Goal: Transaction & Acquisition: Obtain resource

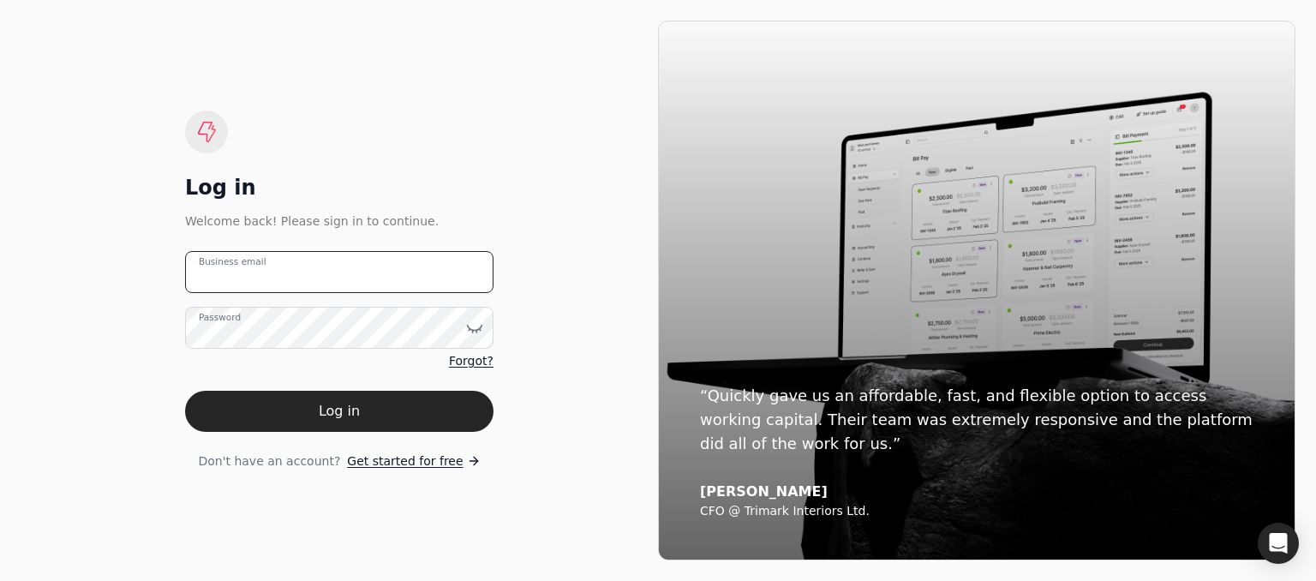
click at [294, 272] on email "Business email" at bounding box center [339, 272] width 308 height 42
type email "[PERSON_NAME][EMAIL_ADDRESS][DOMAIN_NAME]"
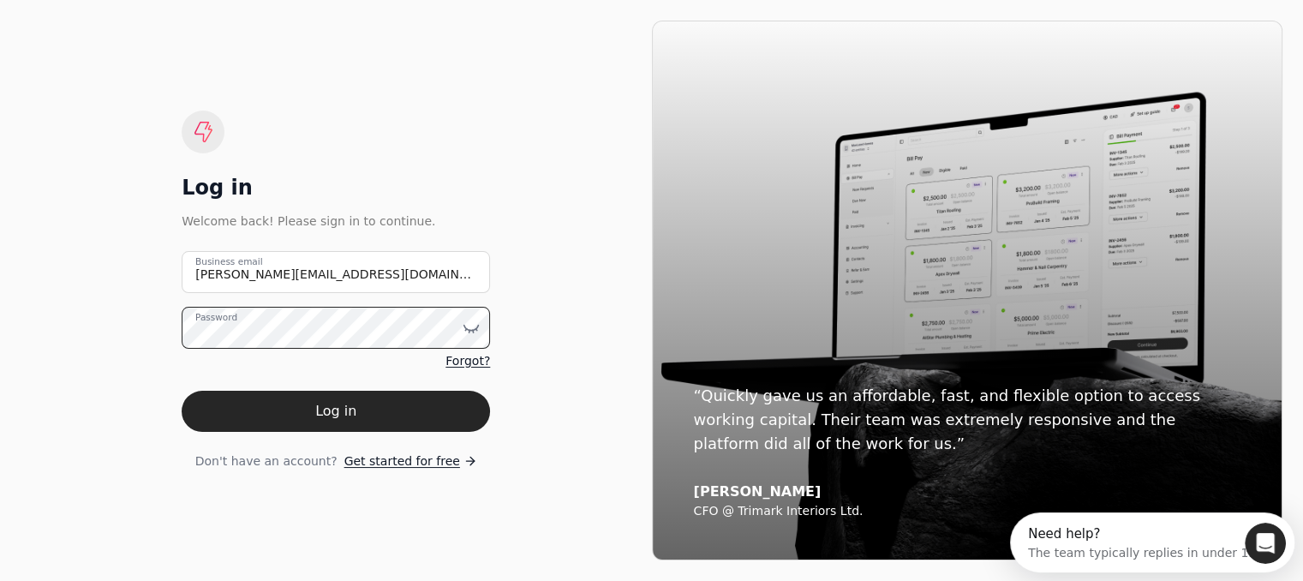
click at [182, 391] on button "Log in" at bounding box center [336, 411] width 308 height 41
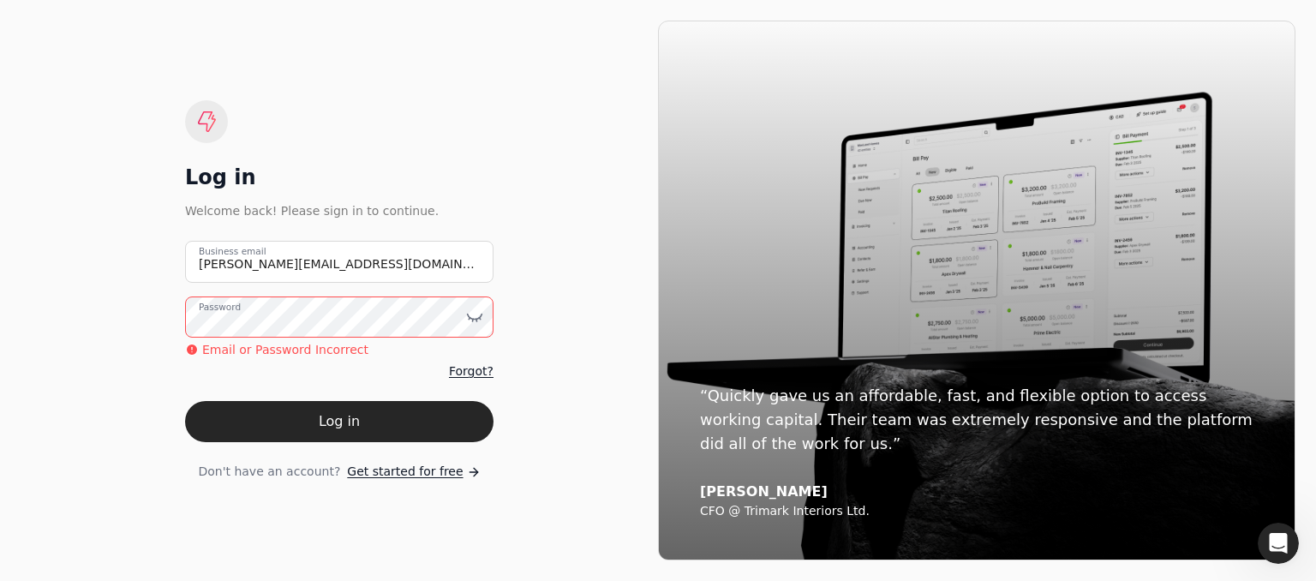
click at [185, 401] on button "Log in" at bounding box center [339, 421] width 308 height 41
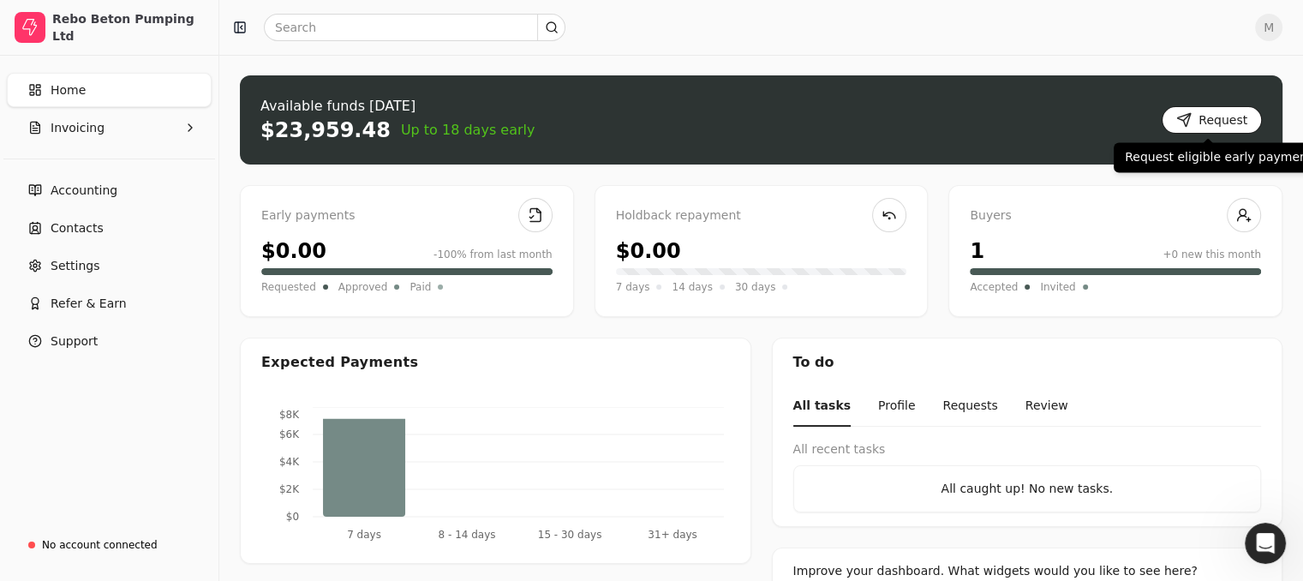
click at [1201, 118] on button "Request" at bounding box center [1212, 119] width 100 height 27
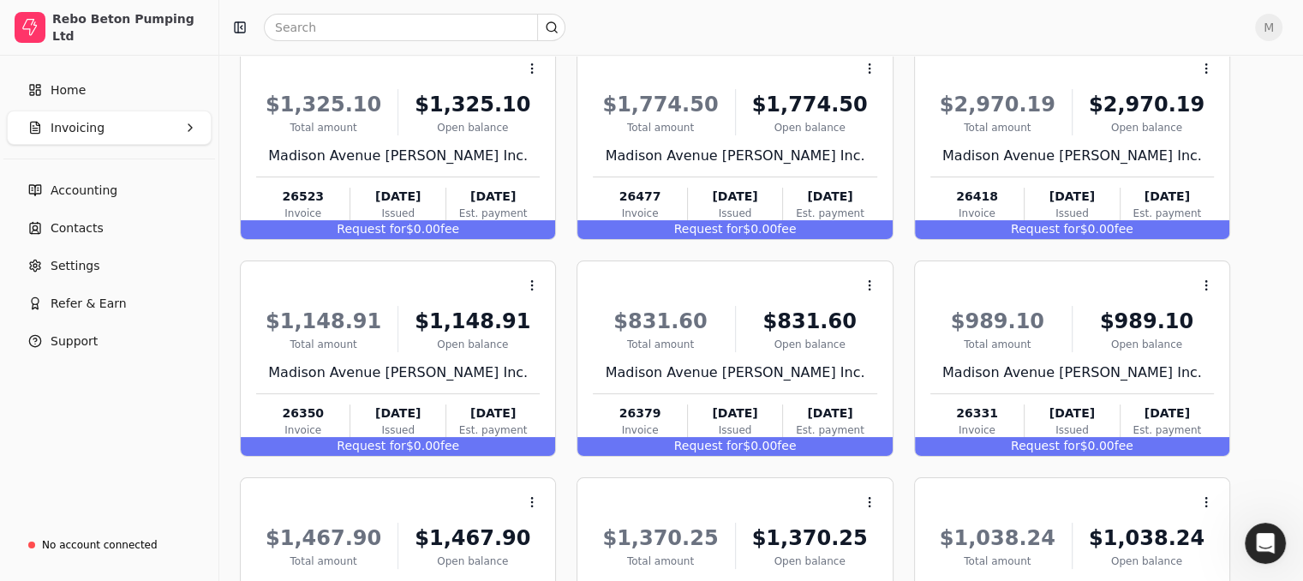
scroll to position [315, 0]
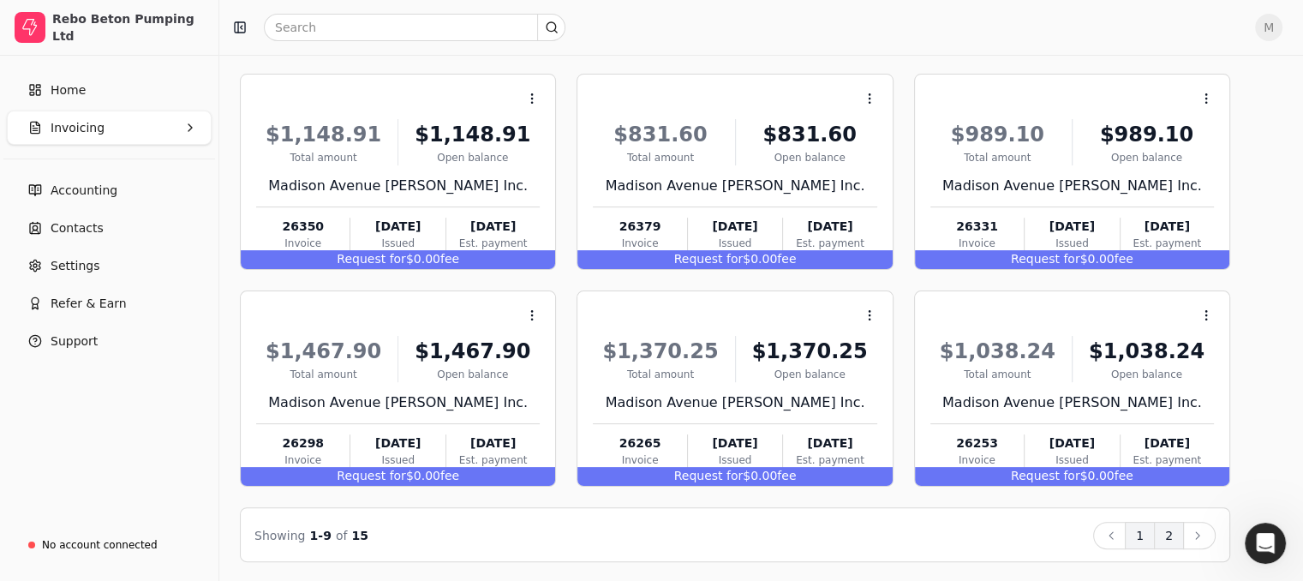
click at [1184, 535] on button "2" at bounding box center [1169, 535] width 30 height 27
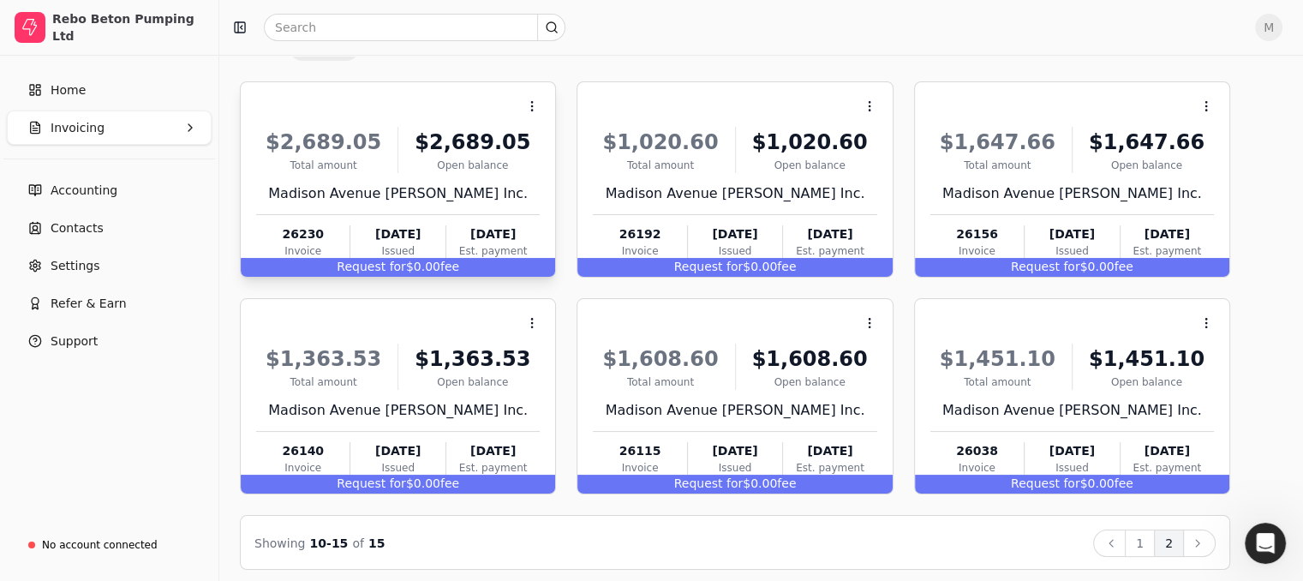
scroll to position [99, 0]
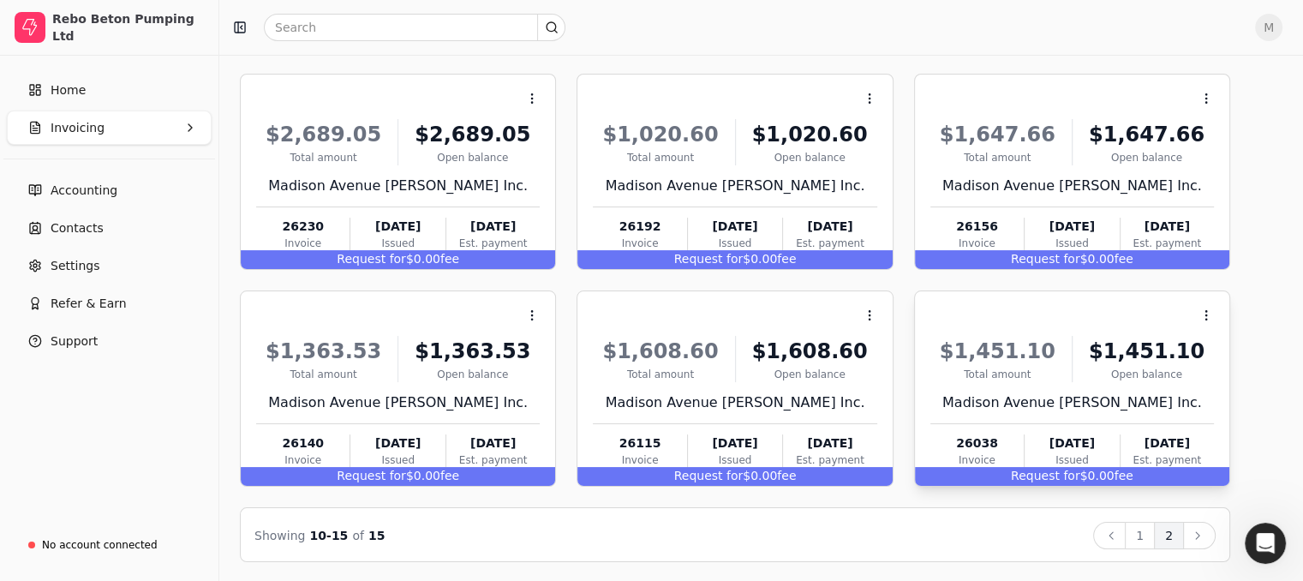
click at [1080, 471] on span "Request for" at bounding box center [1045, 476] width 69 height 14
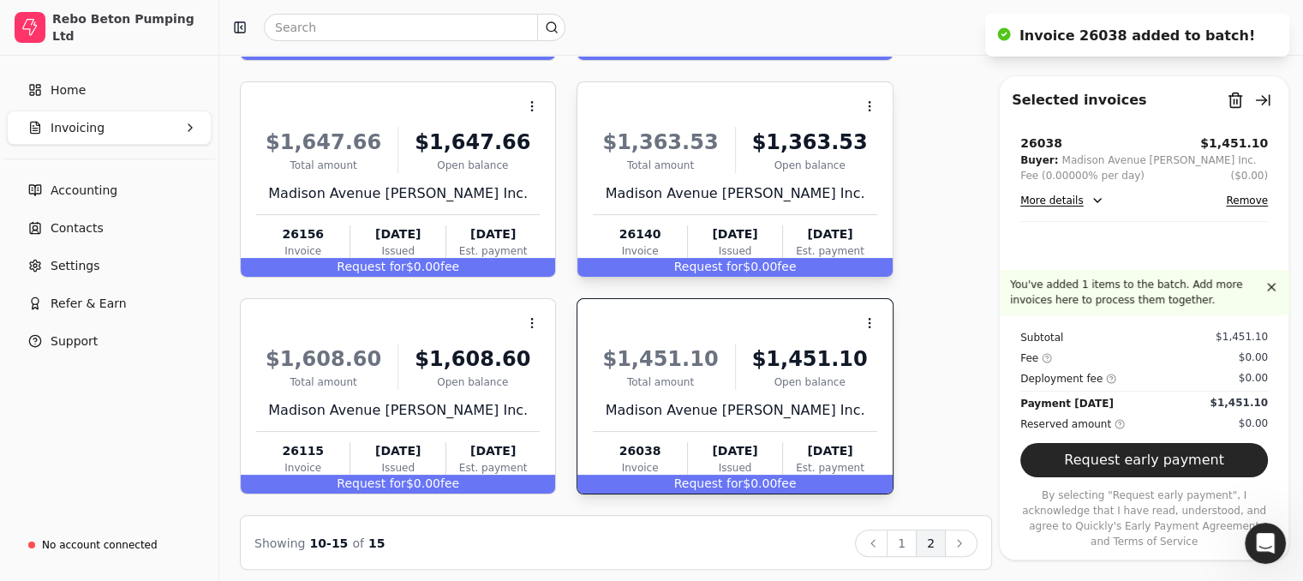
scroll to position [315, 0]
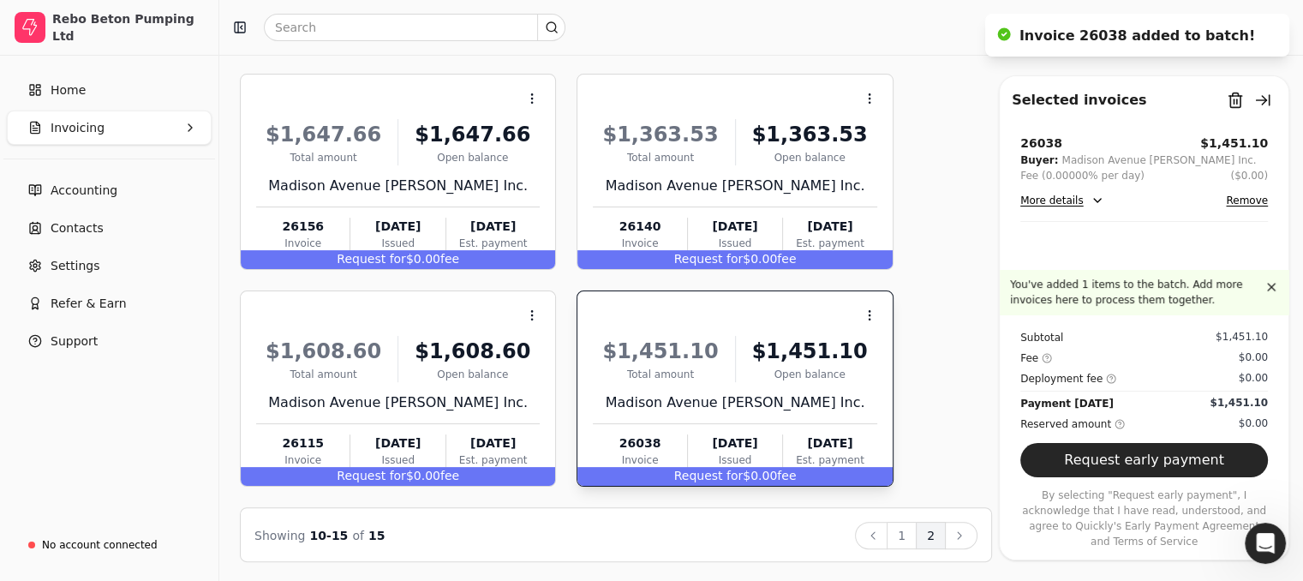
click at [737, 475] on span "Request for" at bounding box center [708, 476] width 69 height 14
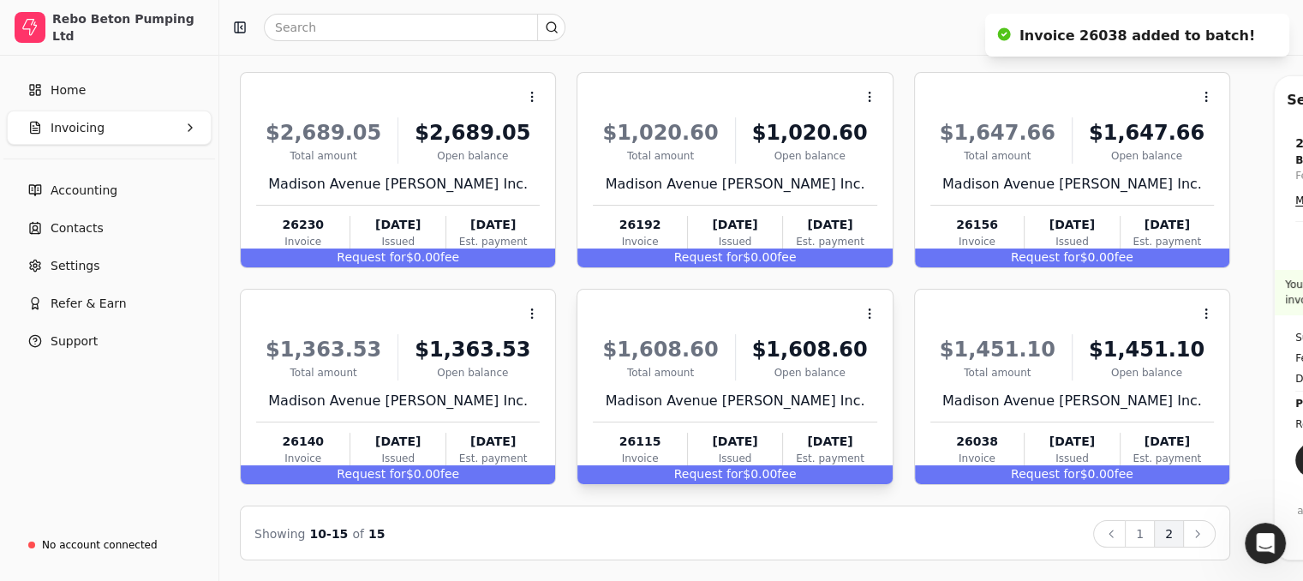
scroll to position [99, 0]
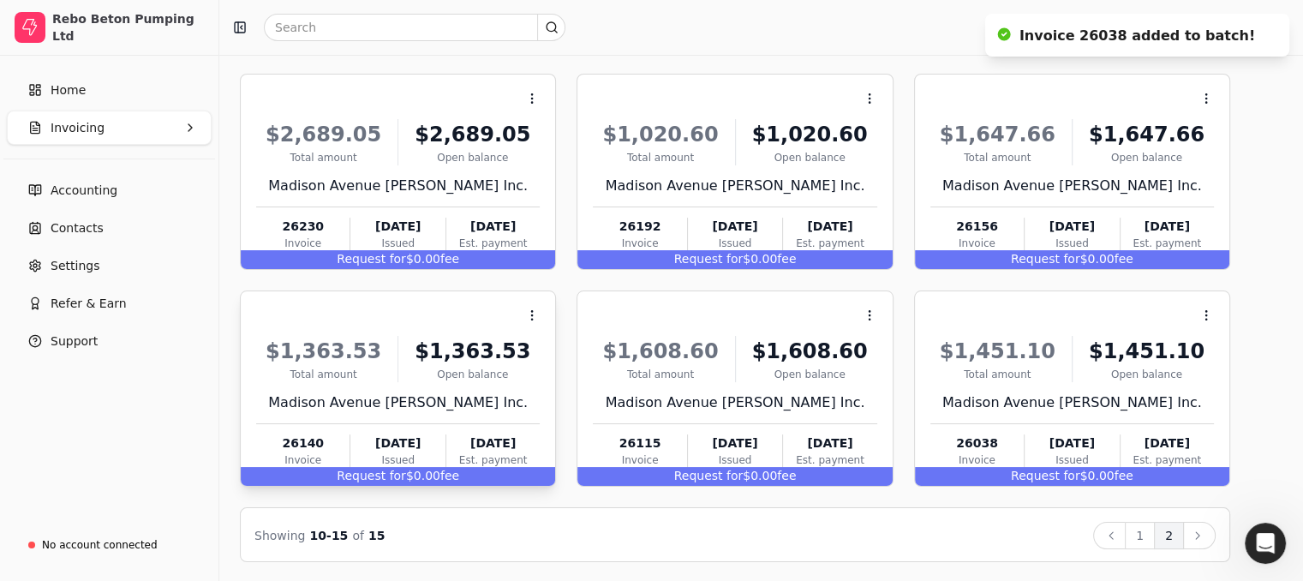
click at [438, 476] on div "Request for $0.00 fee" at bounding box center [398, 476] width 314 height 19
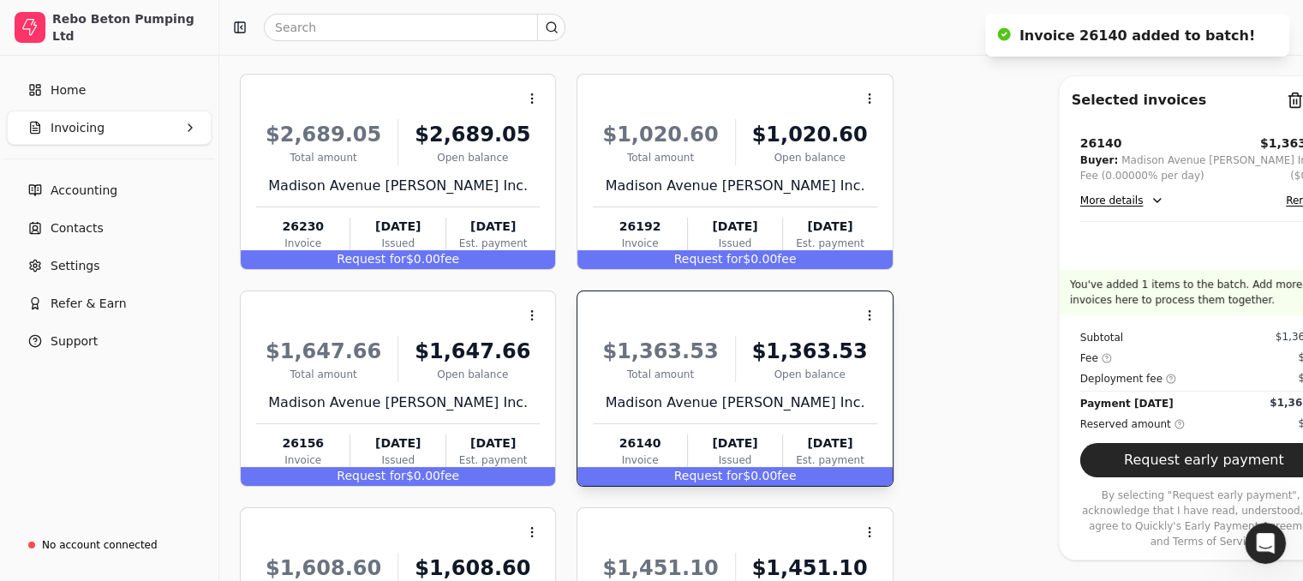
scroll to position [315, 0]
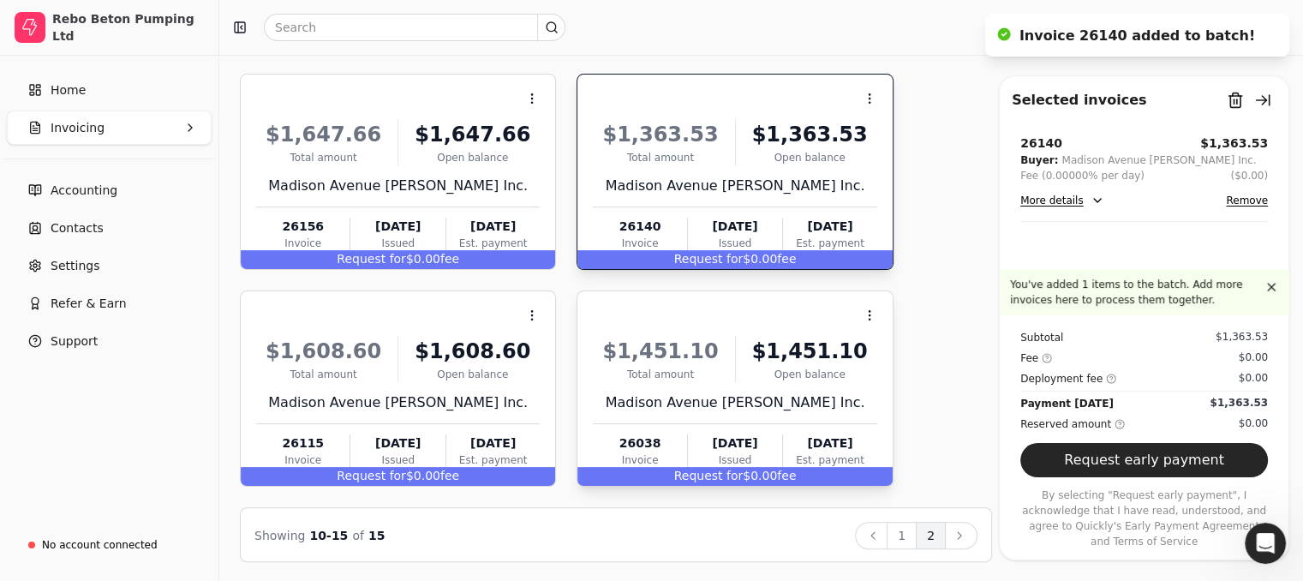
click at [685, 476] on span "Request for" at bounding box center [708, 476] width 69 height 14
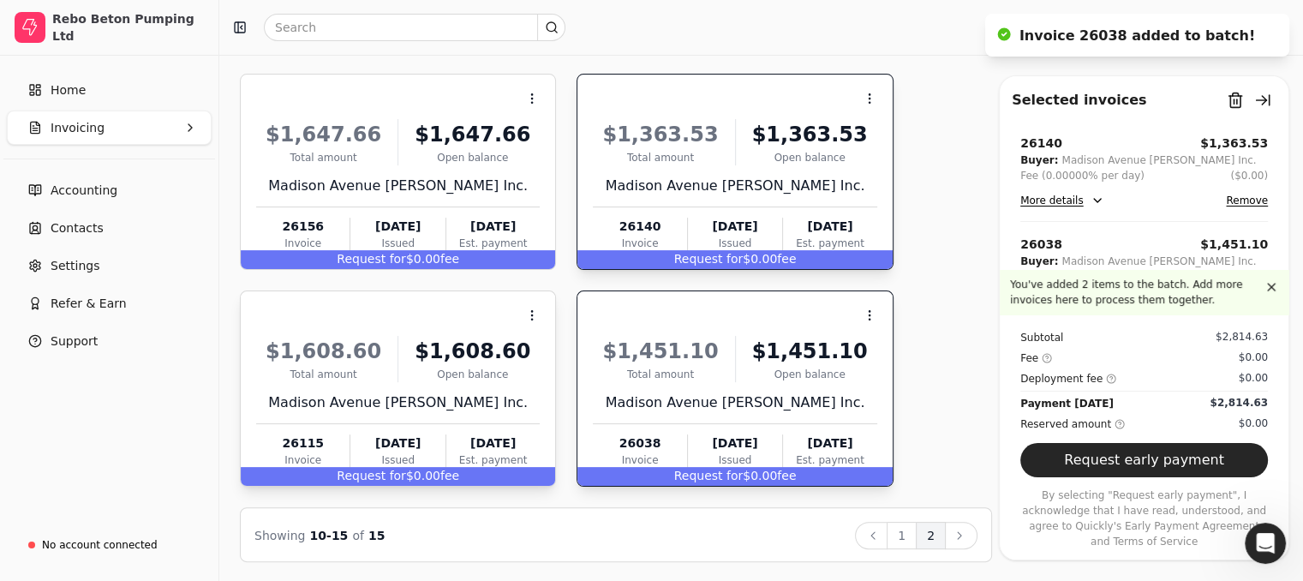
click at [442, 472] on span "fee" at bounding box center [449, 476] width 19 height 14
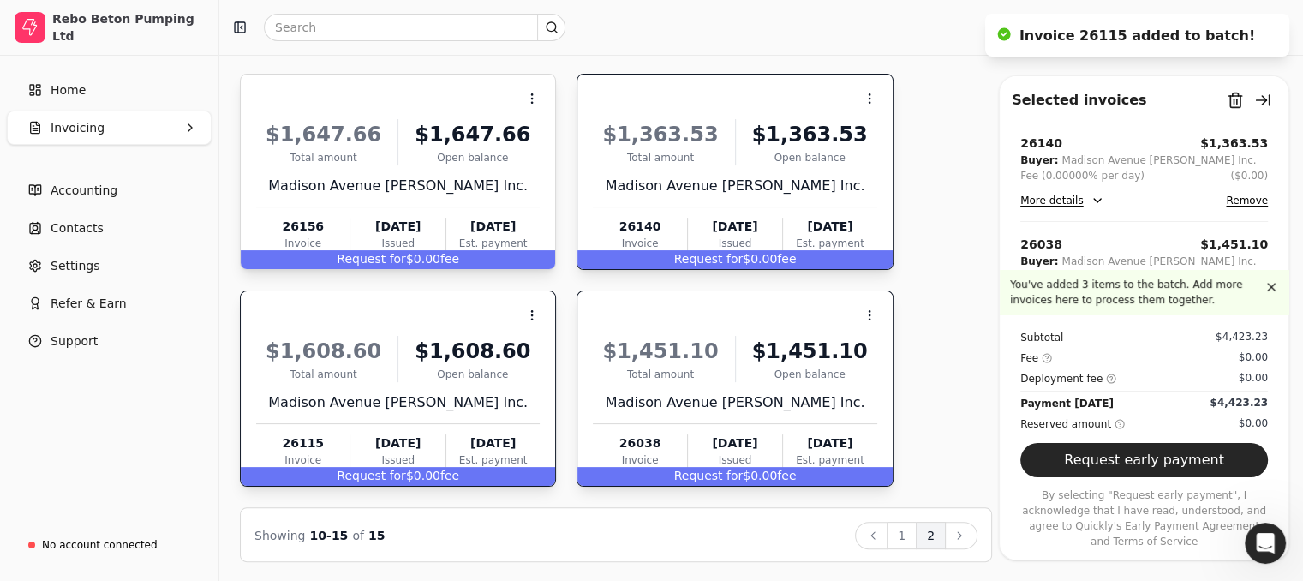
click at [417, 259] on div "Request for $0.00 fee" at bounding box center [398, 259] width 314 height 19
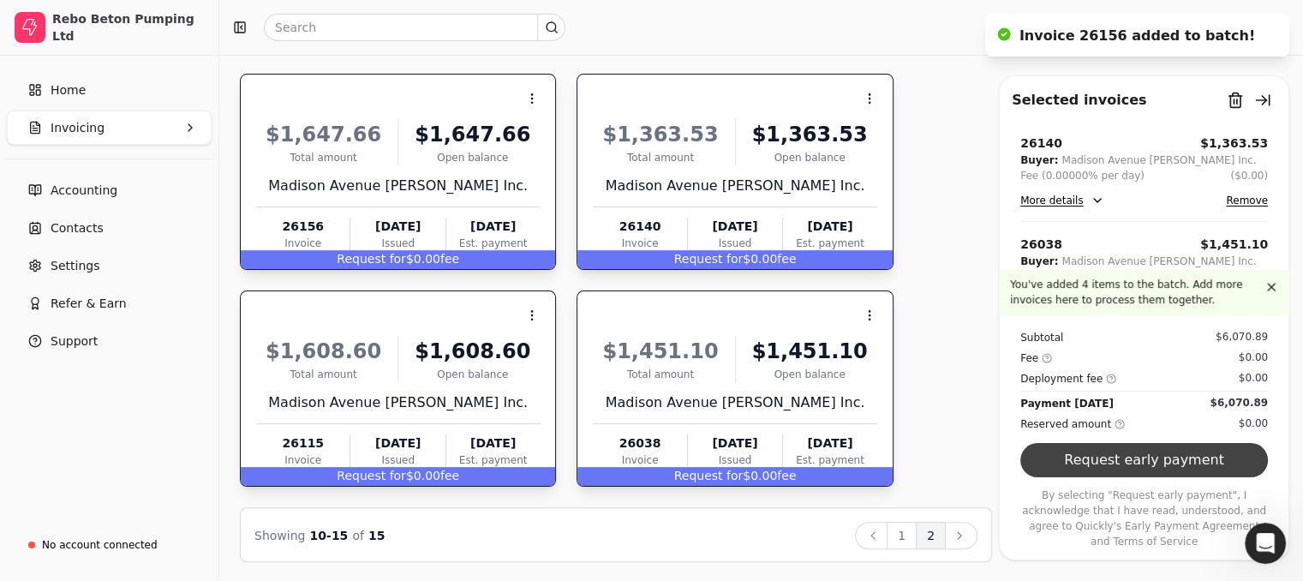
click at [1146, 477] on button "Request early payment" at bounding box center [1144, 460] width 248 height 34
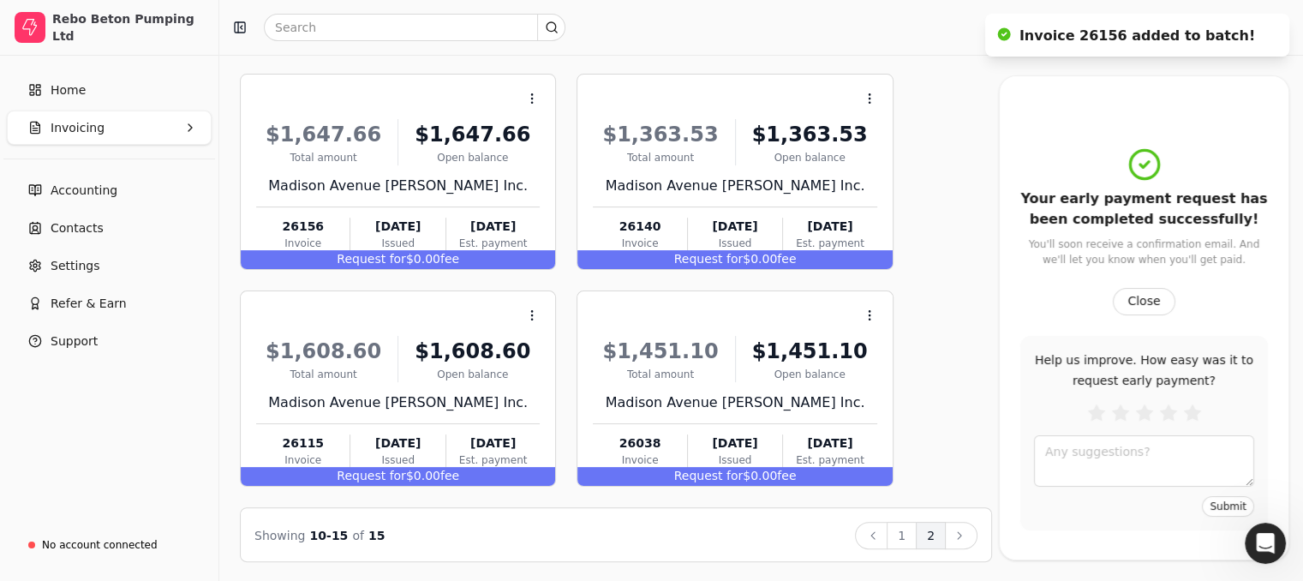
scroll to position [0, 0]
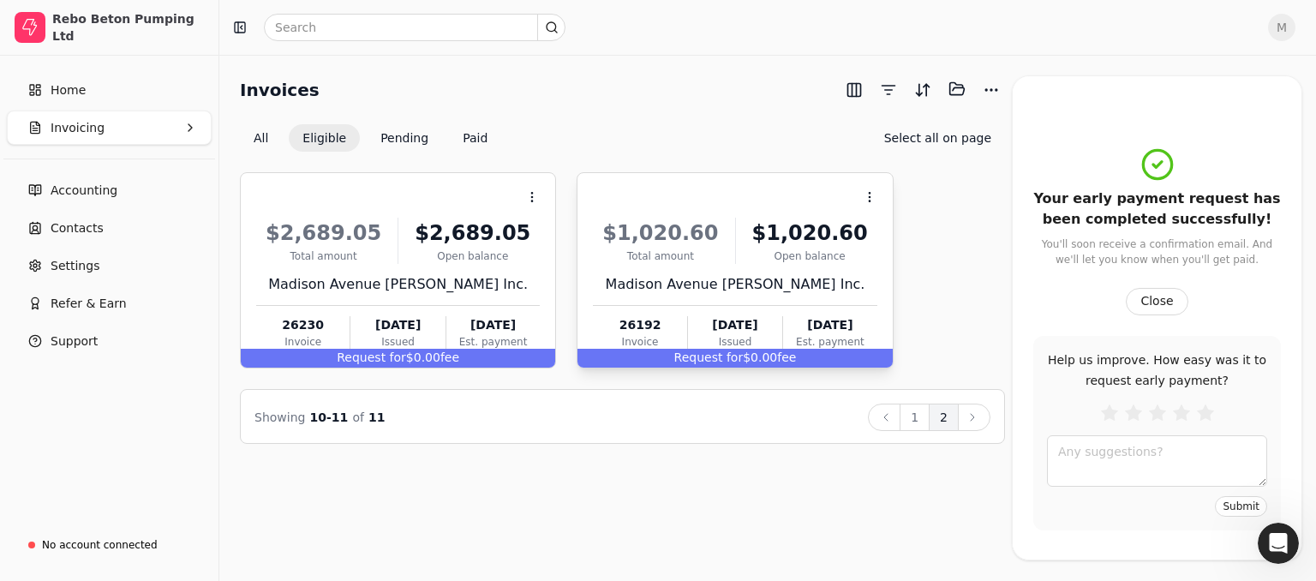
click at [781, 362] on span "fee" at bounding box center [786, 357] width 19 height 14
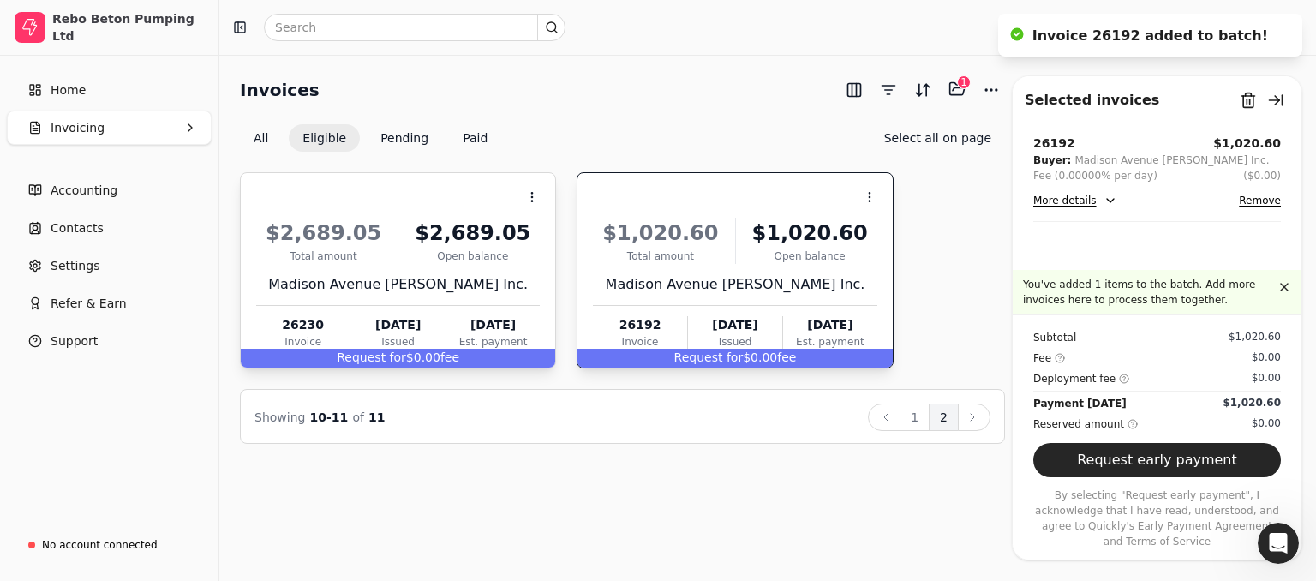
click at [454, 351] on div "Request for $0.00 fee" at bounding box center [398, 358] width 314 height 19
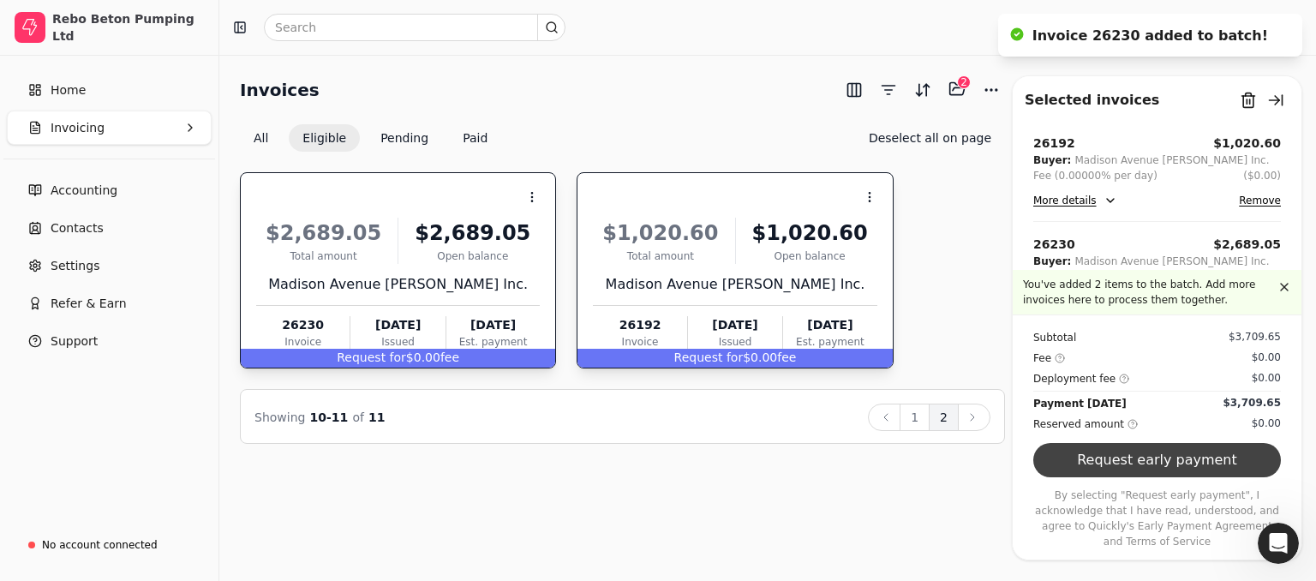
click at [1181, 477] on button "Request early payment" at bounding box center [1157, 460] width 248 height 34
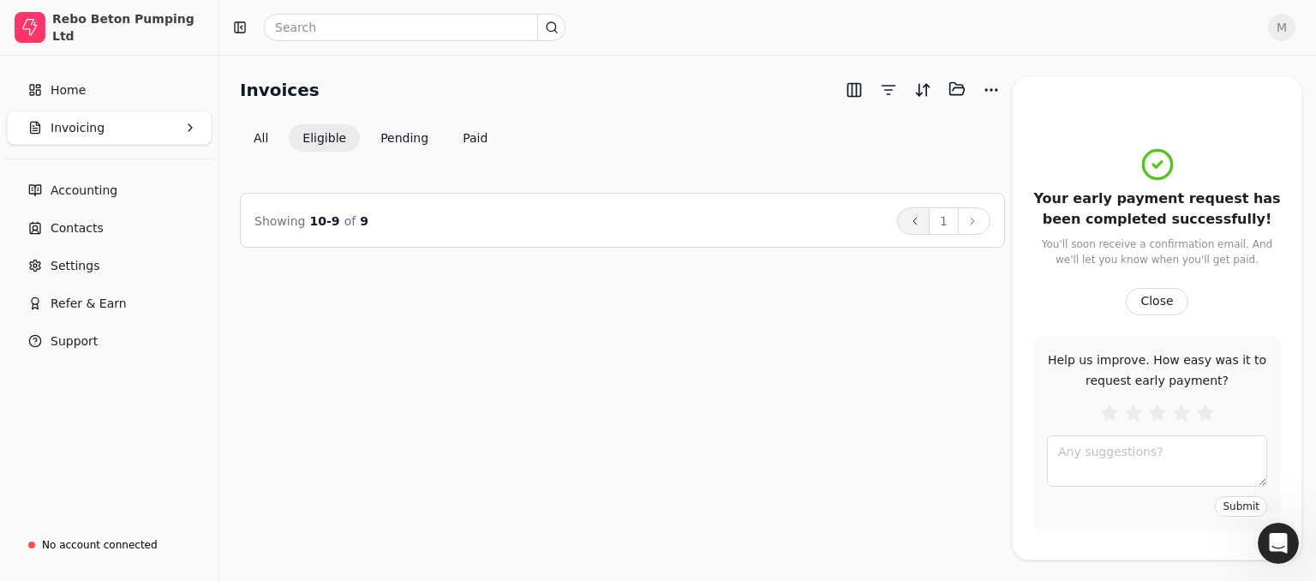
click at [910, 224] on icon at bounding box center [915, 221] width 14 height 14
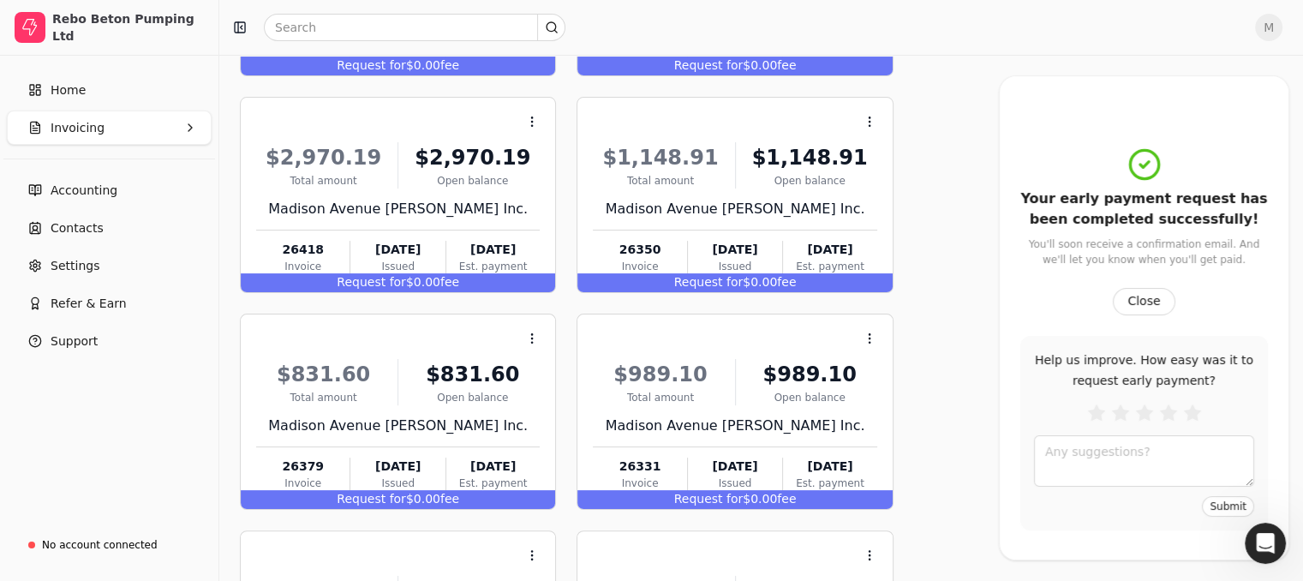
scroll to position [685, 0]
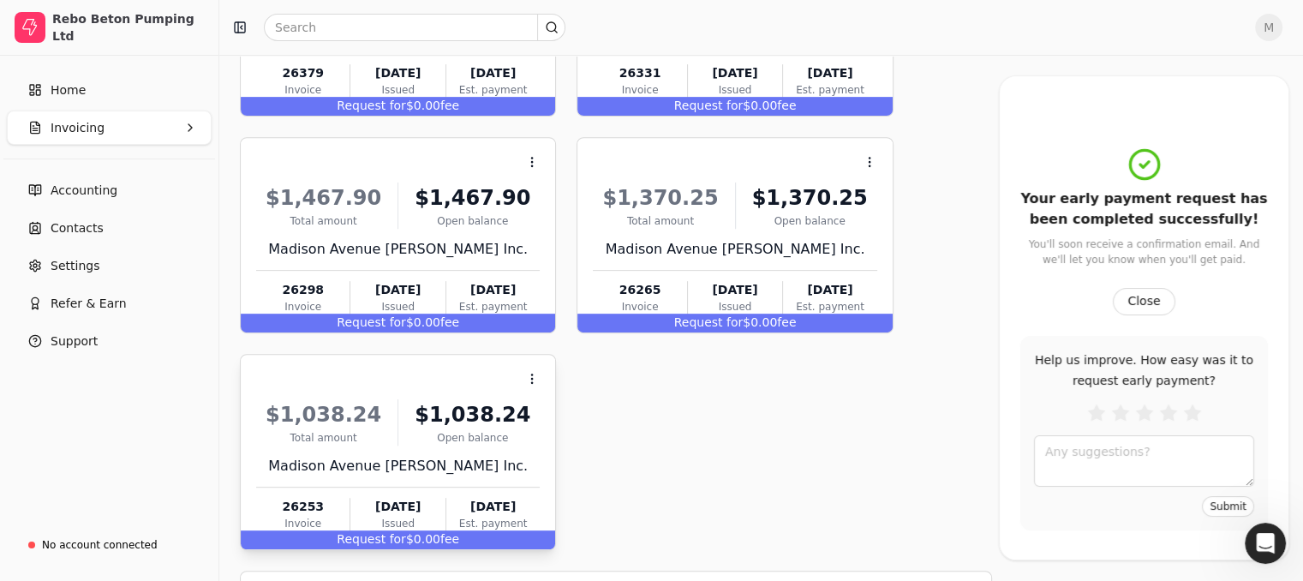
click at [393, 532] on span "Request for" at bounding box center [371, 539] width 69 height 14
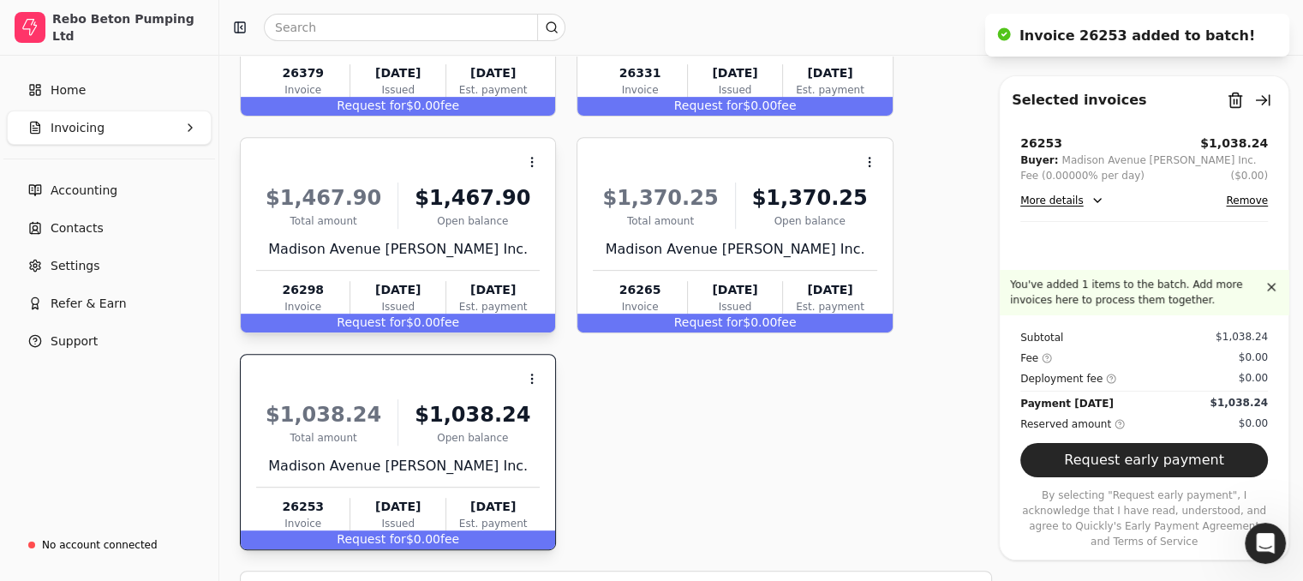
click at [446, 325] on span "fee" at bounding box center [449, 322] width 19 height 14
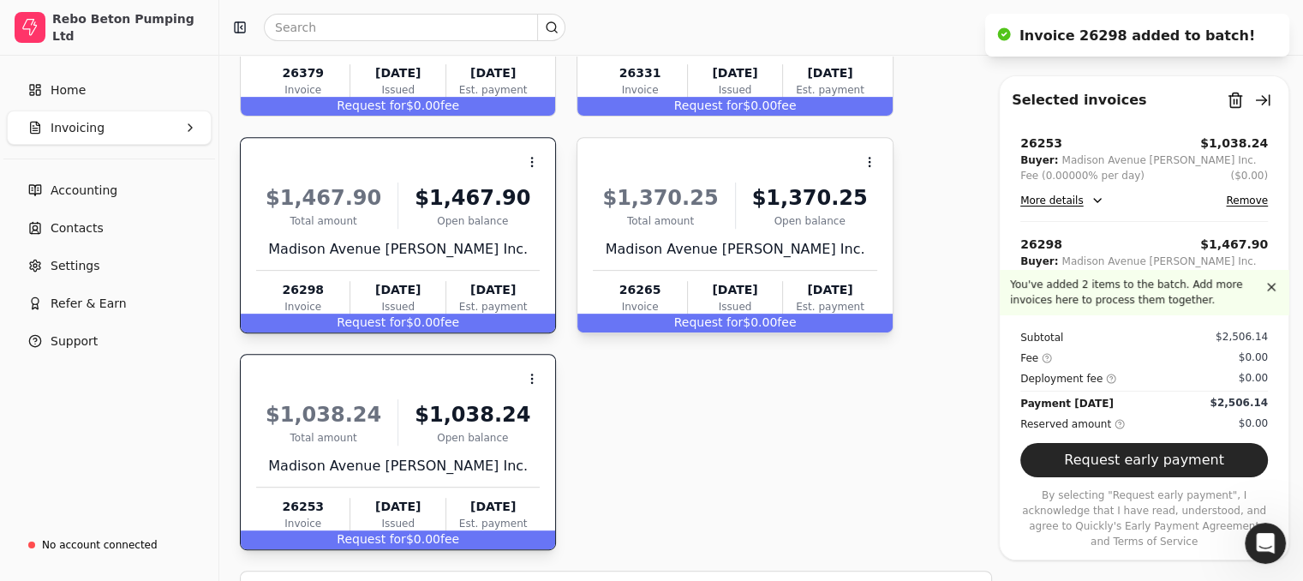
click at [750, 323] on div "Request for $0.00 fee" at bounding box center [734, 323] width 314 height 19
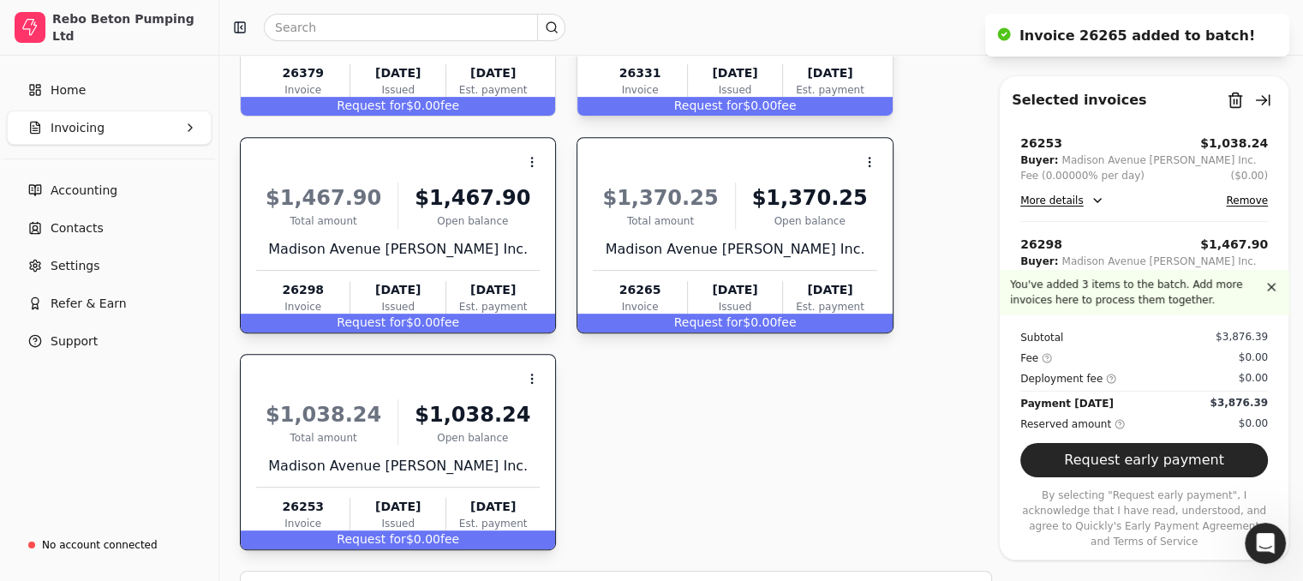
click at [715, 104] on span "Request for" at bounding box center [708, 106] width 69 height 14
click at [349, 102] on span "Request for" at bounding box center [371, 106] width 69 height 14
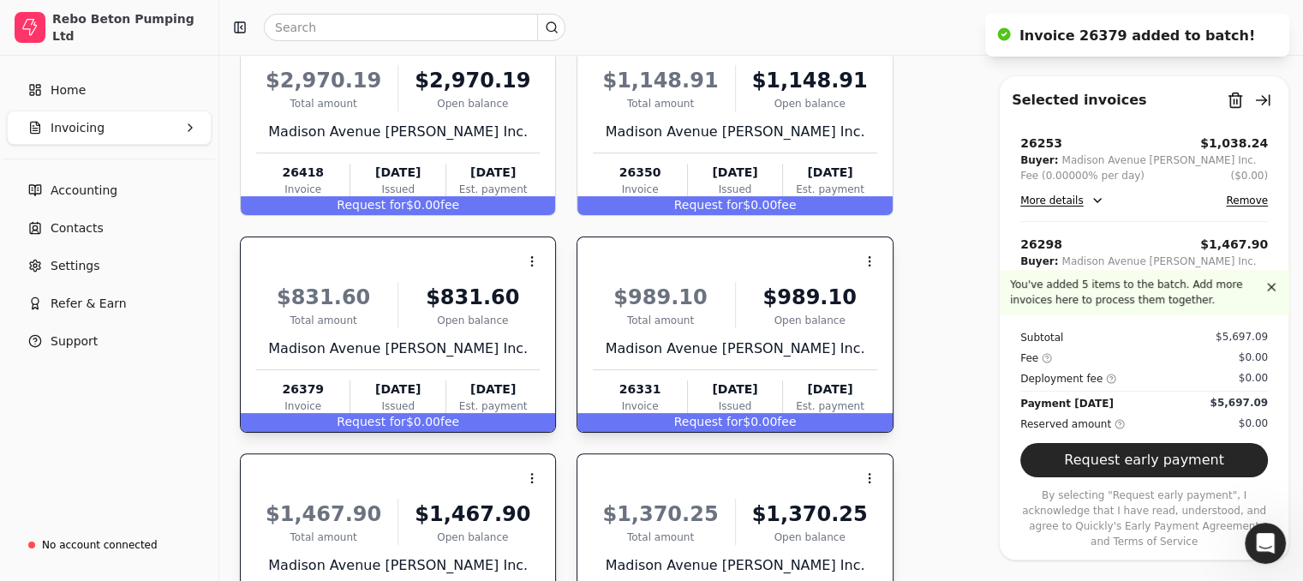
scroll to position [343, 0]
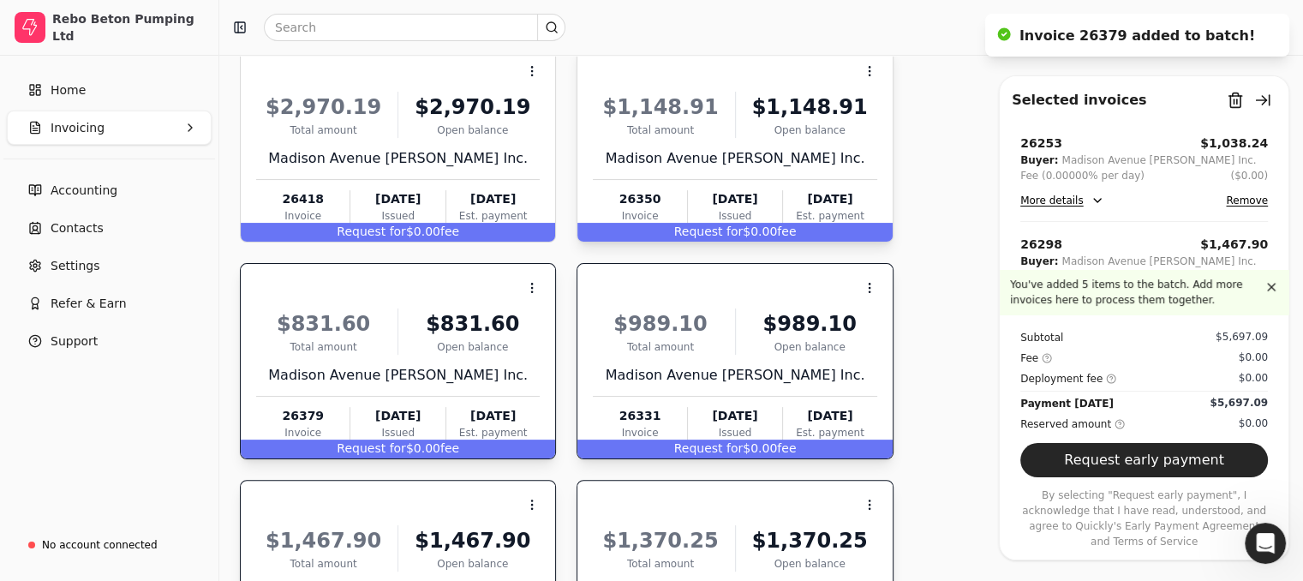
click at [736, 232] on span "Request for" at bounding box center [708, 231] width 69 height 14
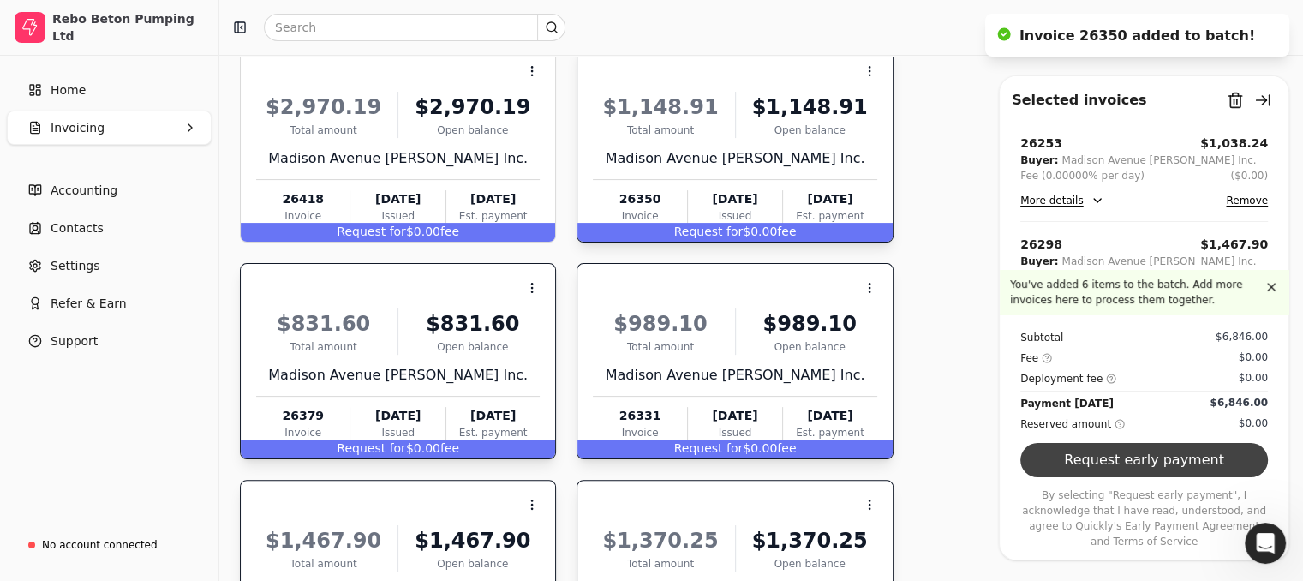
click at [1127, 475] on button "Request early payment" at bounding box center [1144, 460] width 248 height 34
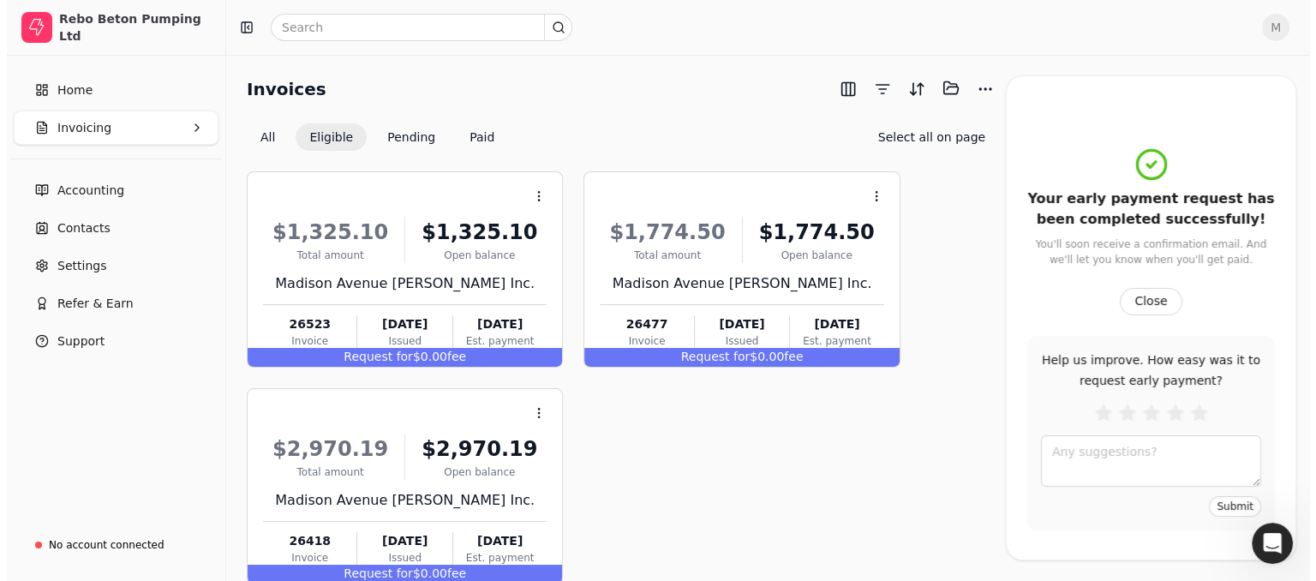
scroll to position [0, 0]
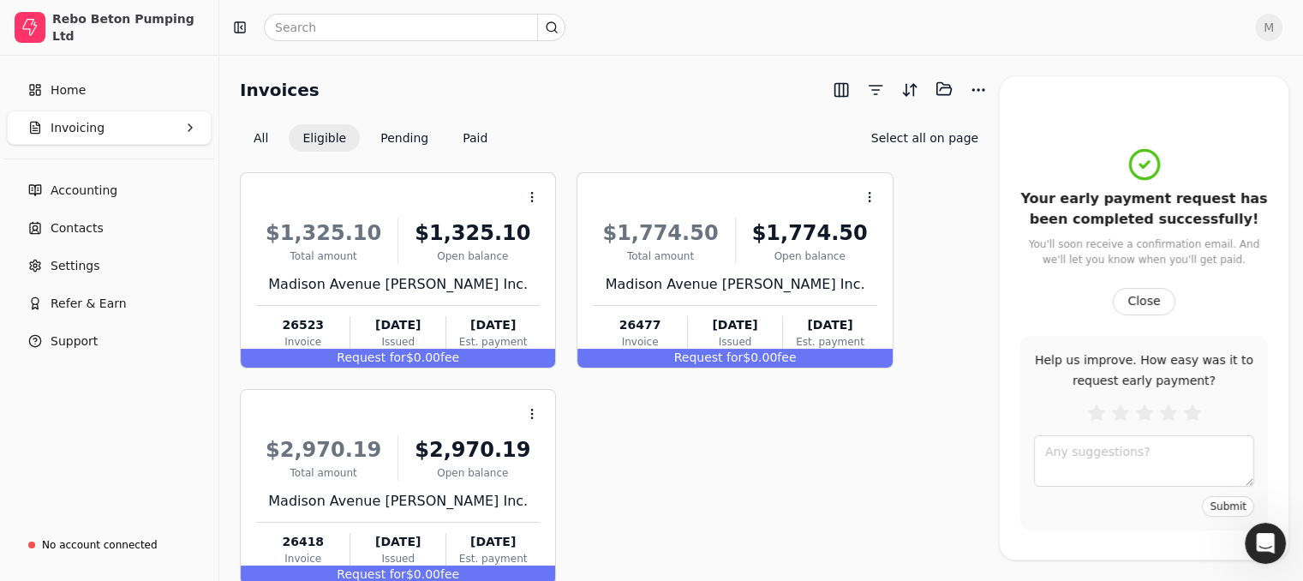
click at [1280, 31] on span "M" at bounding box center [1268, 27] width 27 height 27
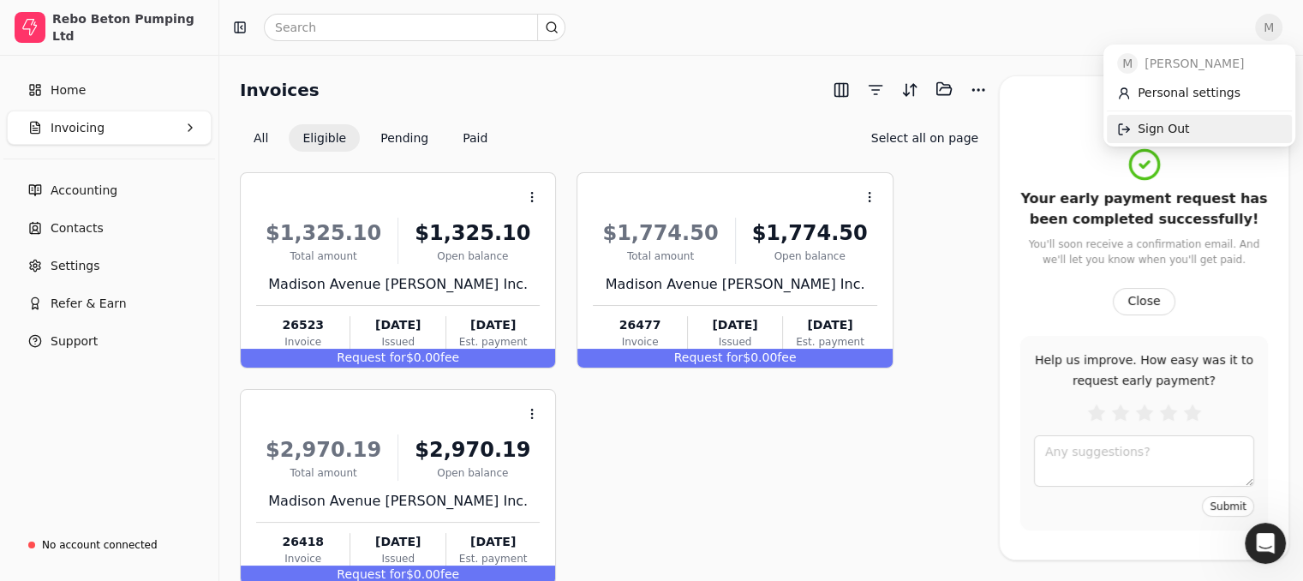
click at [1158, 132] on span "Sign Out" at bounding box center [1163, 129] width 51 height 18
